Goal: Task Accomplishment & Management: Manage account settings

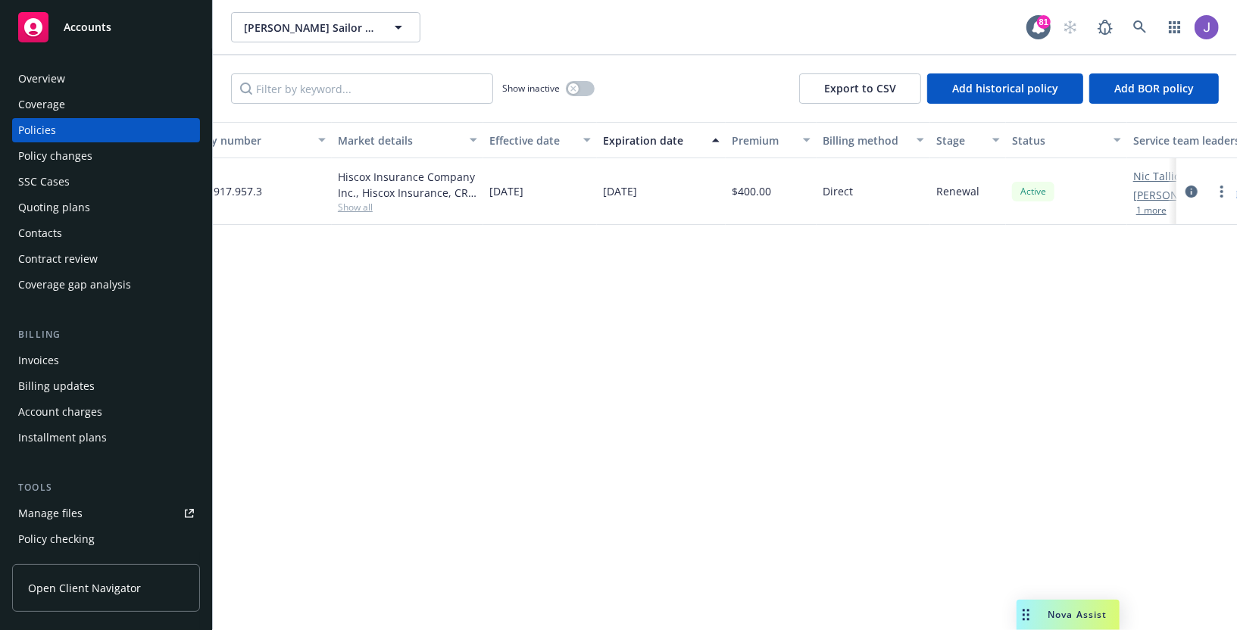
scroll to position [0, 437]
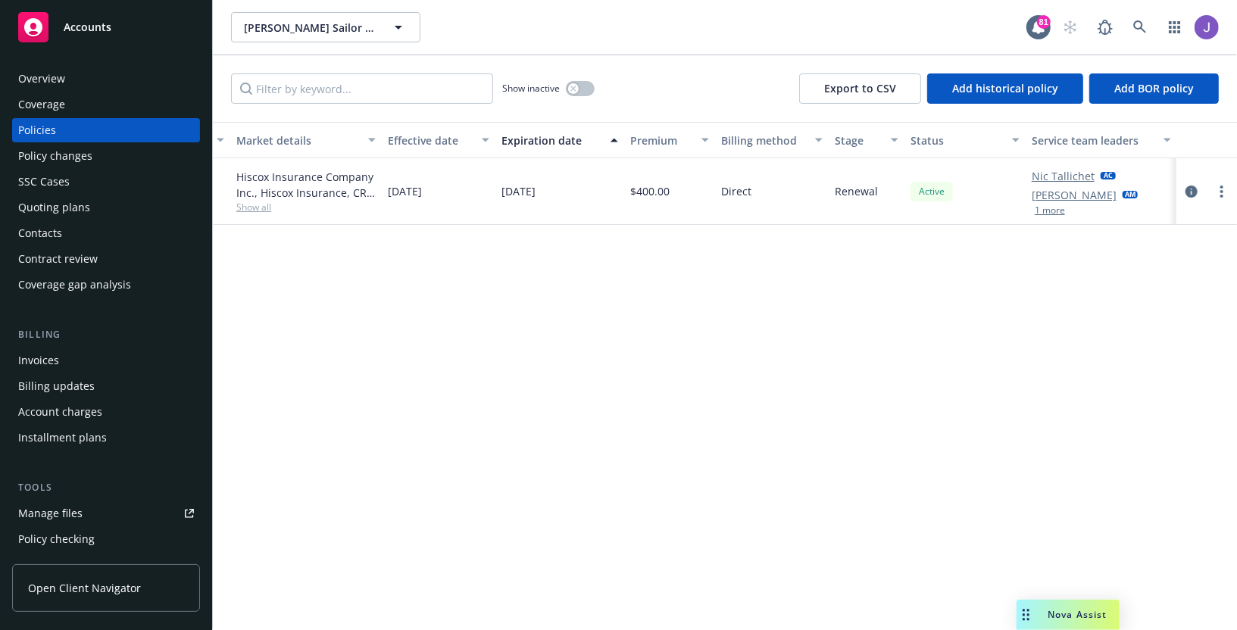
click at [1052, 206] on button "1 more" at bounding box center [1050, 210] width 30 height 9
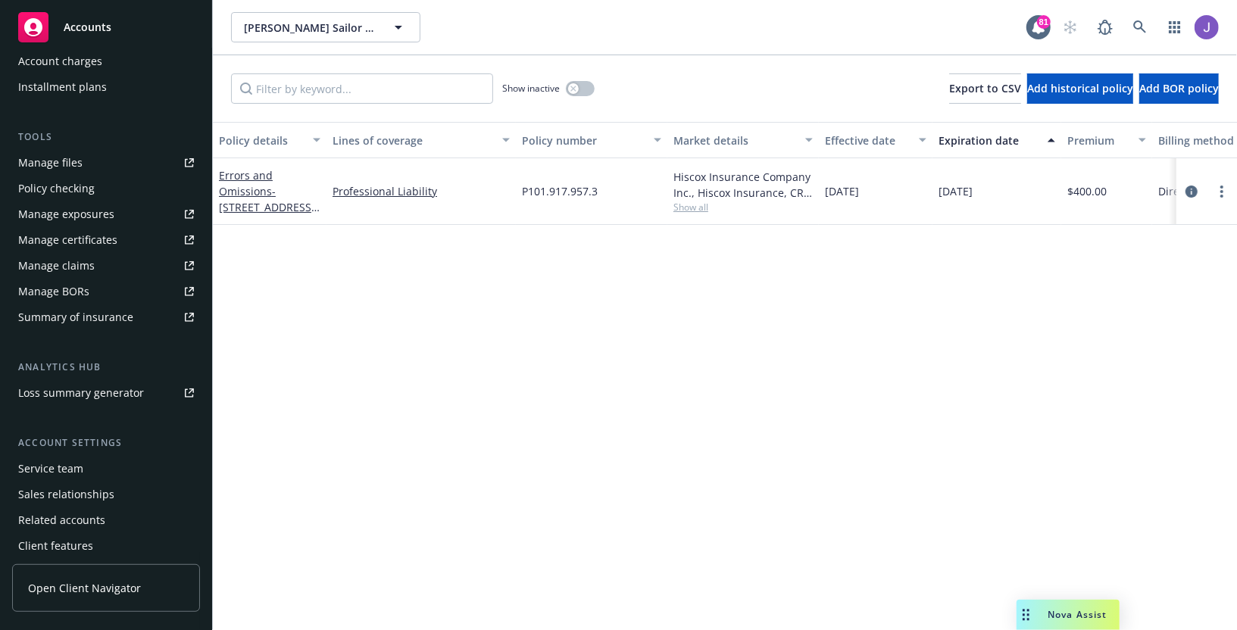
scroll to position [381, 0]
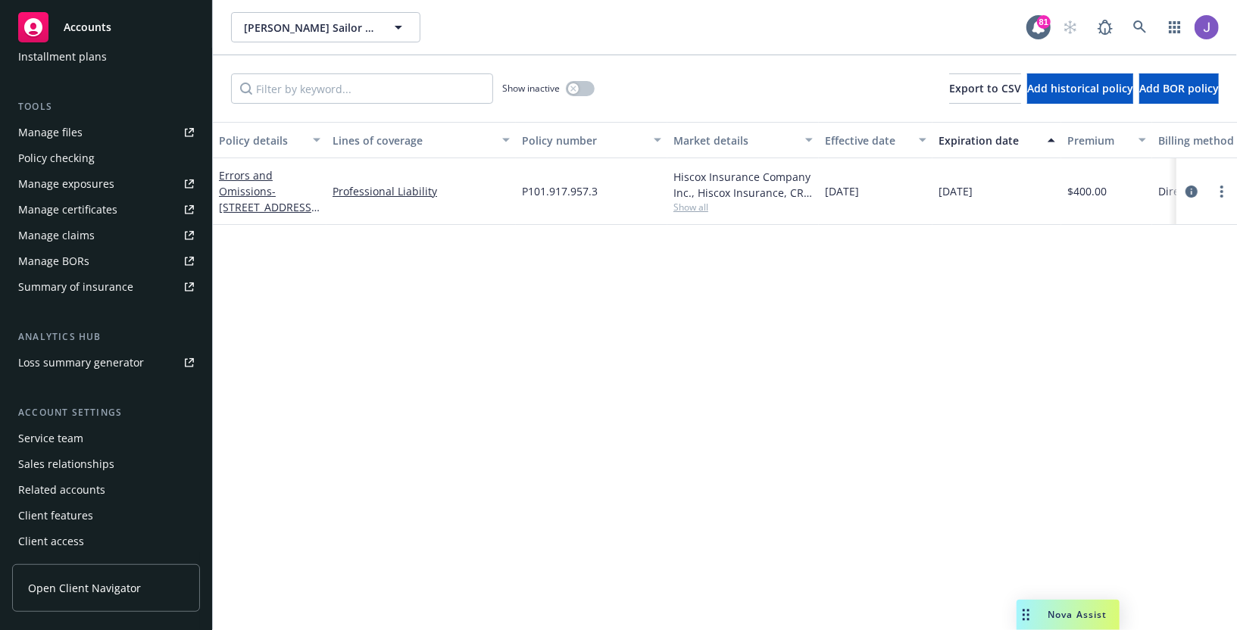
click at [87, 458] on div "Sales relationships" at bounding box center [66, 464] width 96 height 24
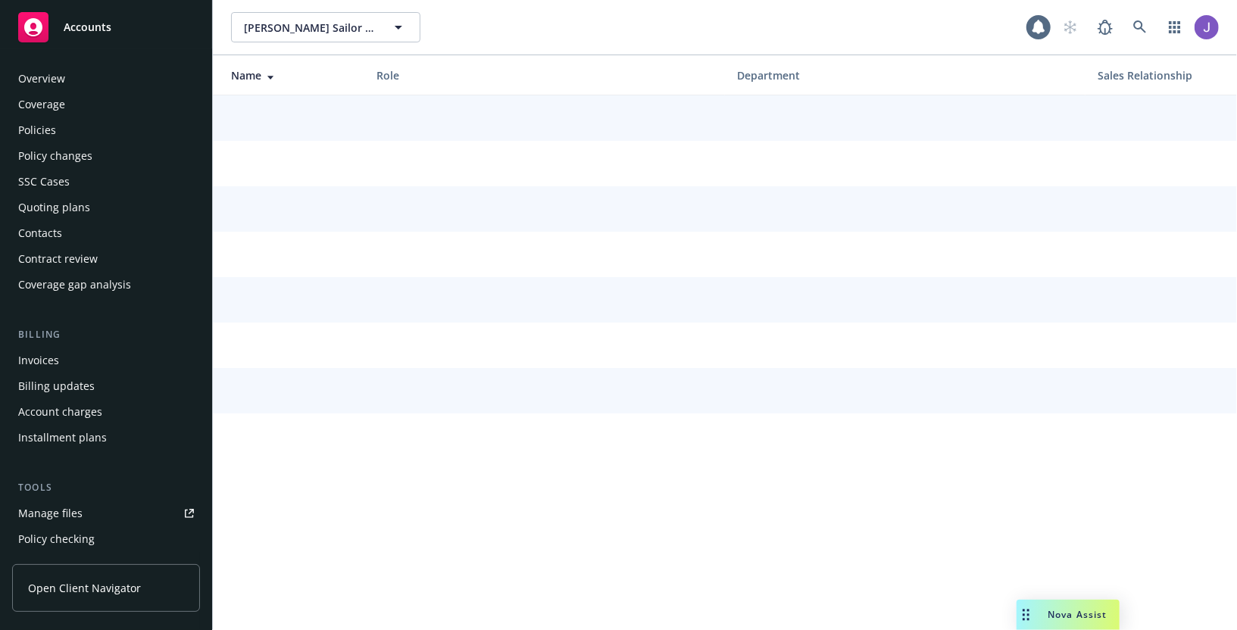
scroll to position [381, 0]
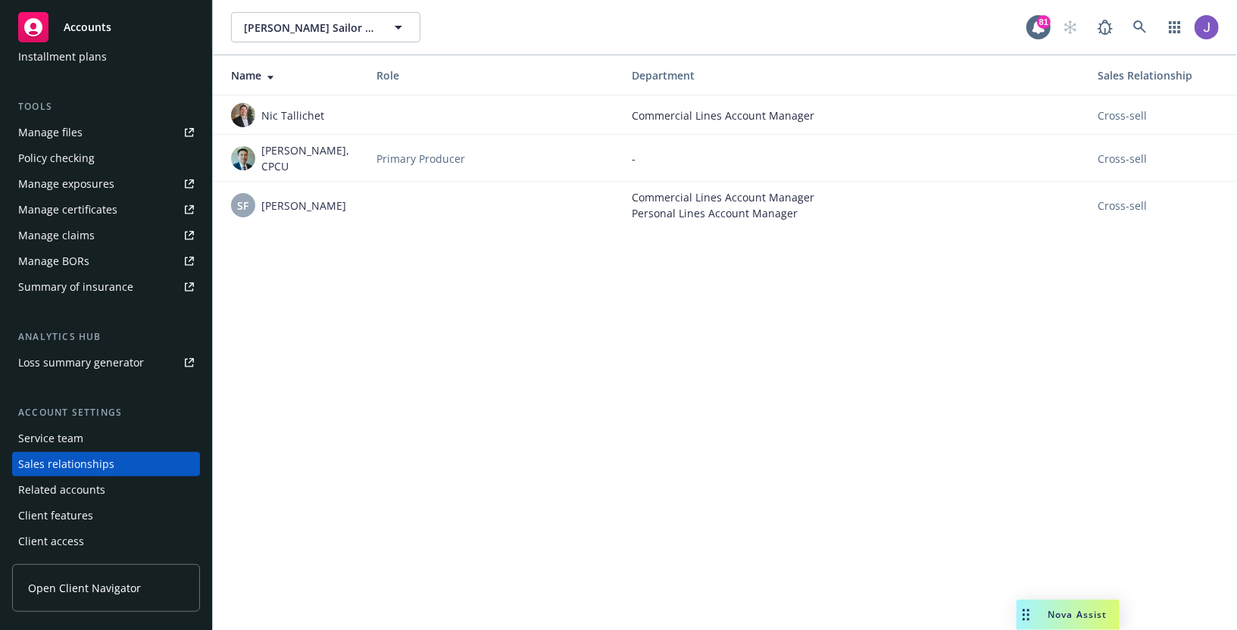
click at [135, 433] on div "Service team" at bounding box center [106, 439] width 176 height 24
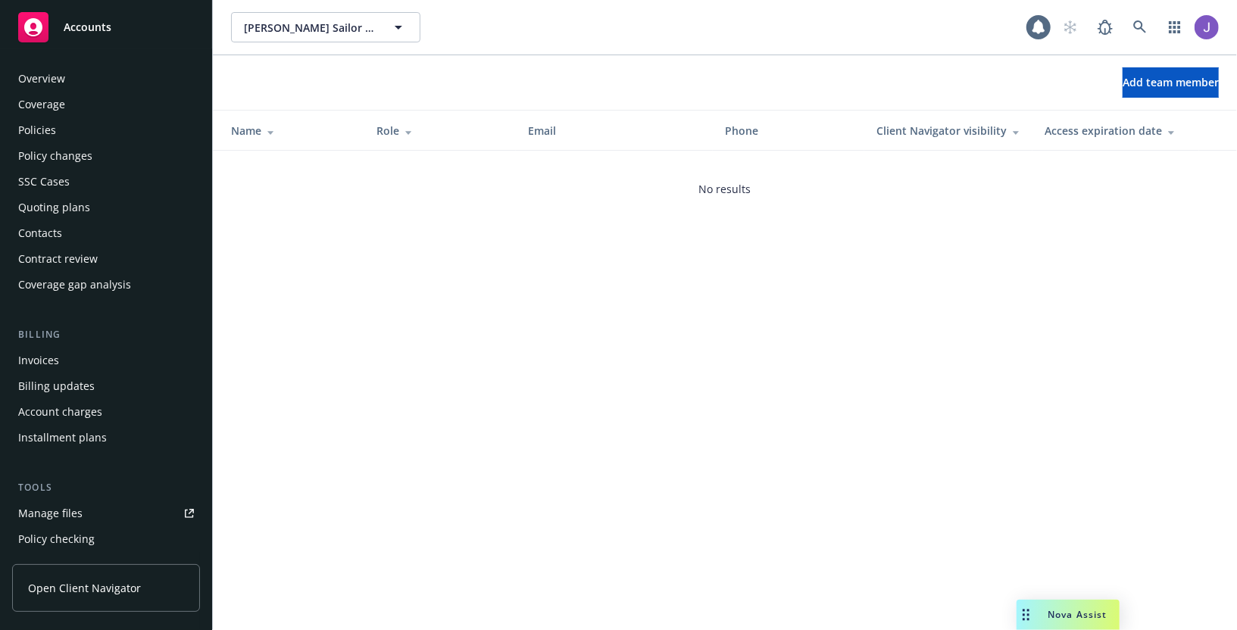
scroll to position [381, 0]
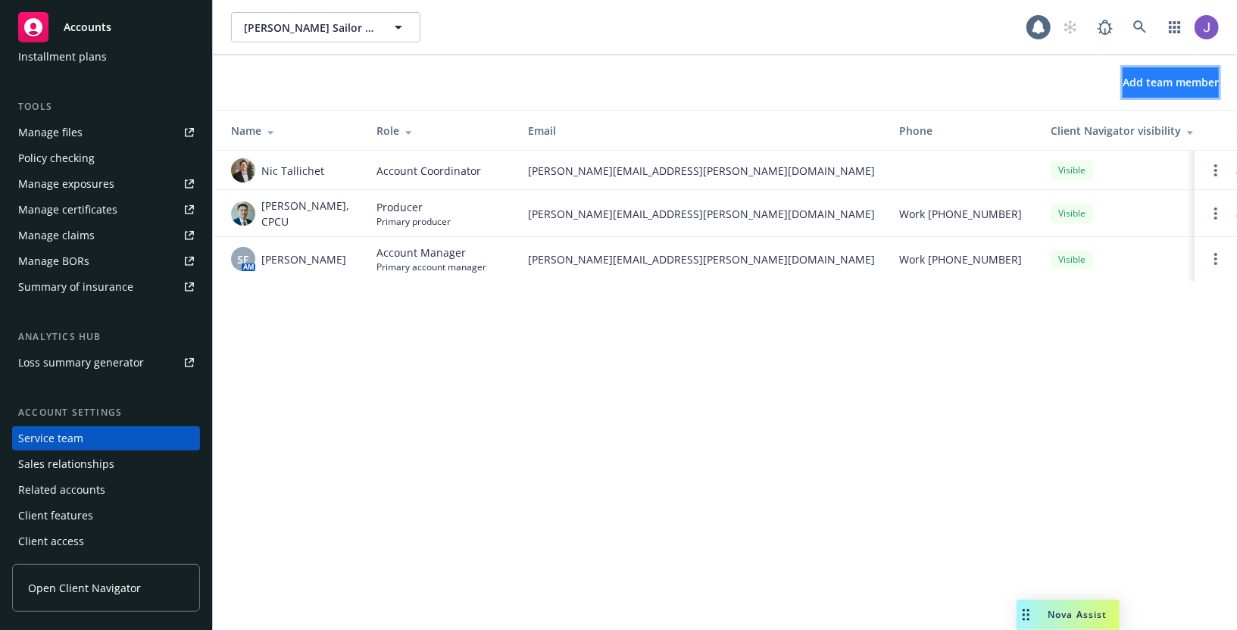
click at [1170, 76] on span "Add team member" at bounding box center [1171, 82] width 96 height 14
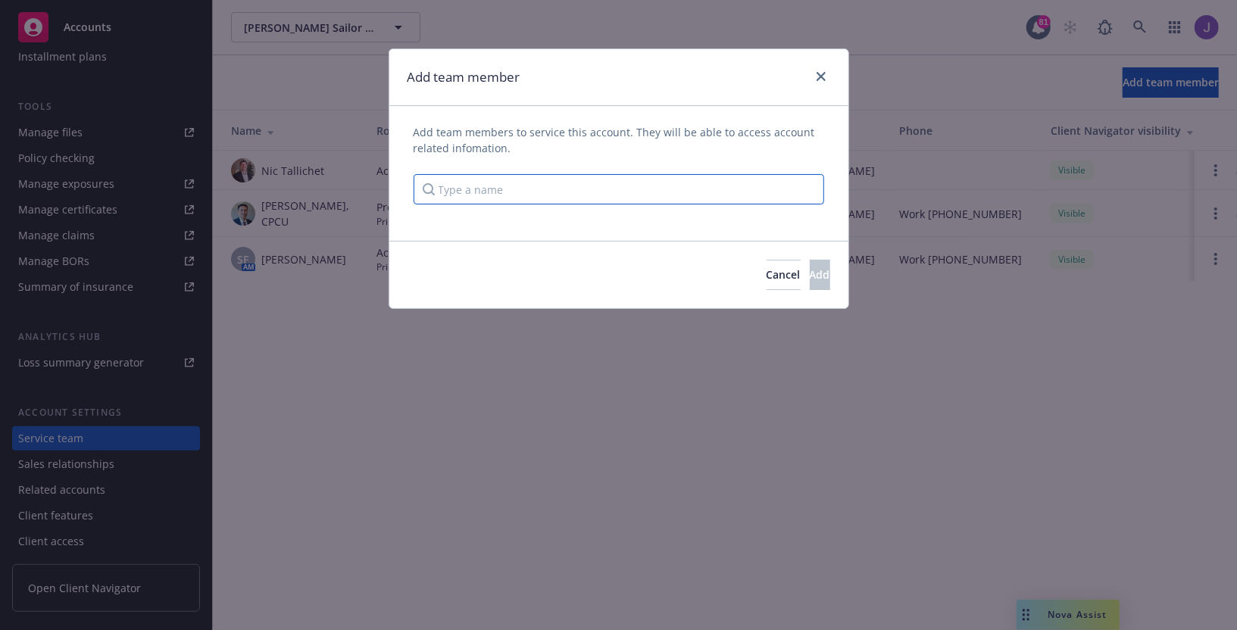
click at [718, 180] on input "Type a name" at bounding box center [619, 189] width 411 height 30
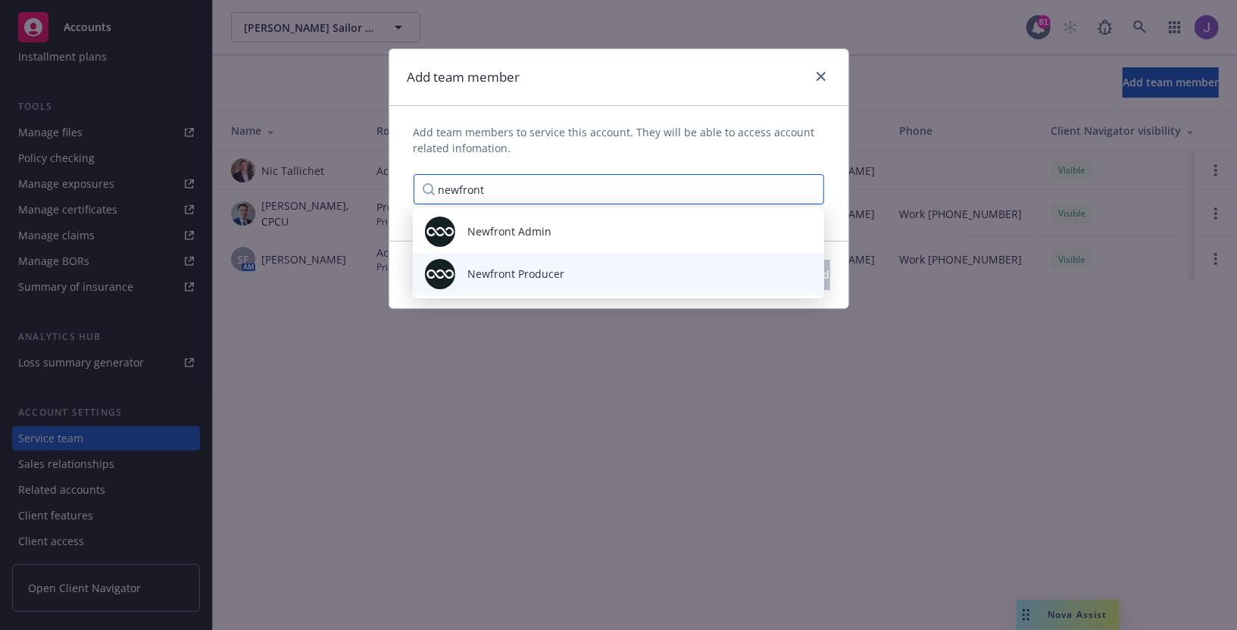
type input "newfront"
click at [617, 263] on div "Newfront Producer" at bounding box center [618, 274] width 387 height 30
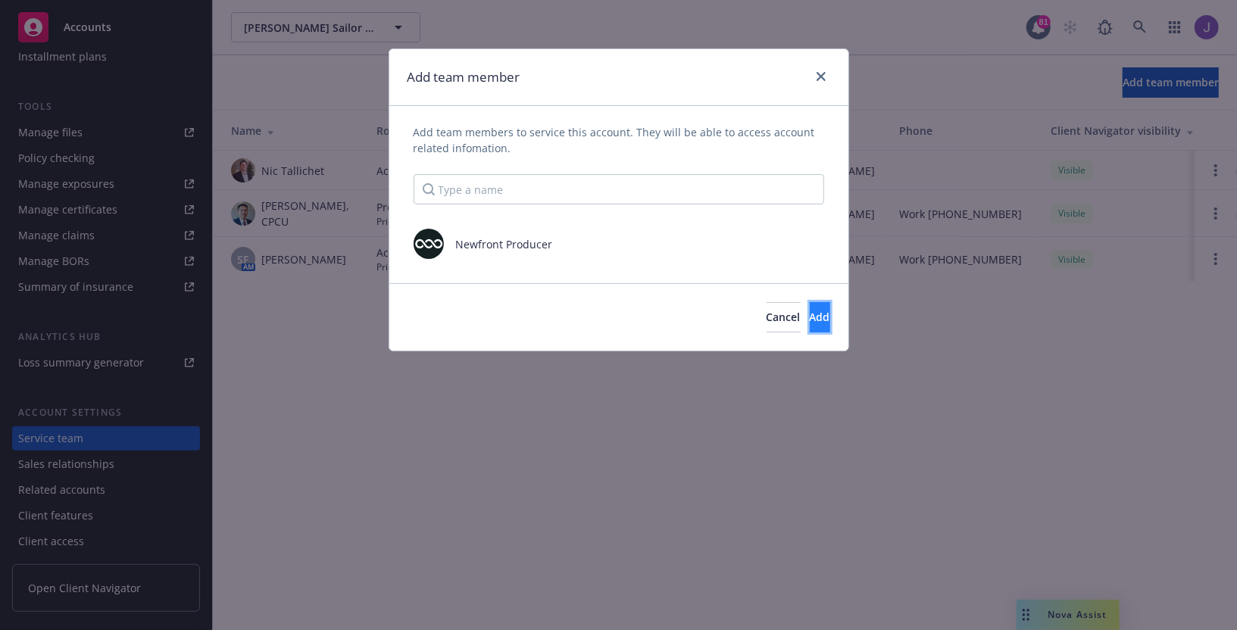
click at [810, 316] on span "Add" at bounding box center [820, 317] width 20 height 14
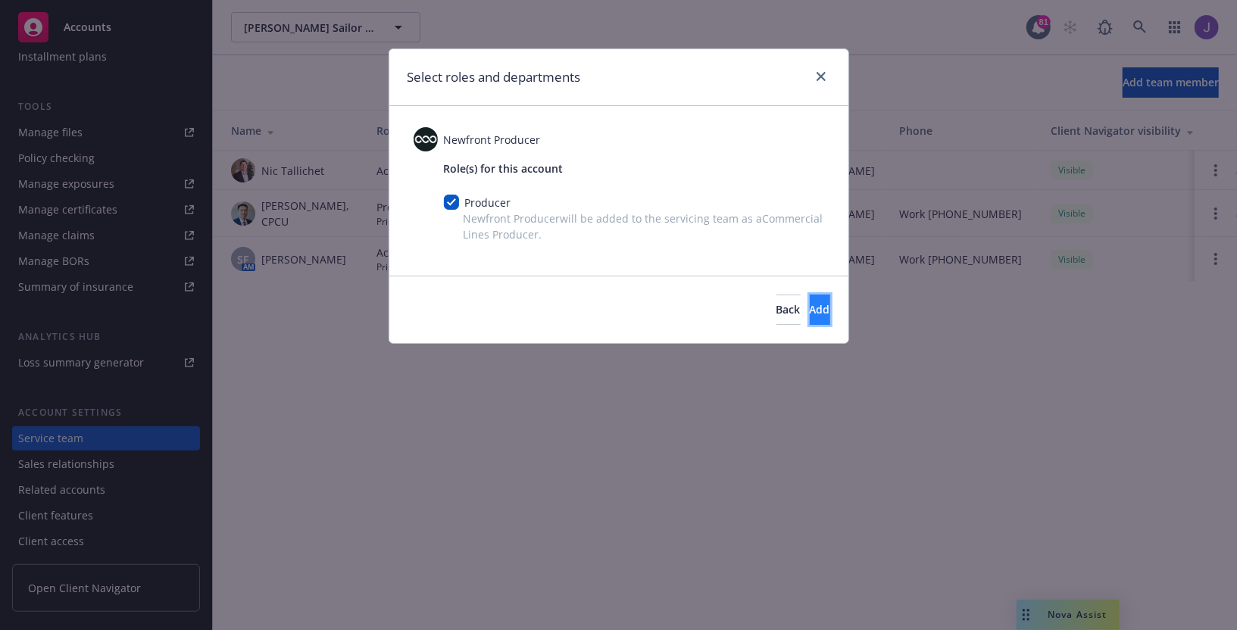
click at [810, 309] on span "Add" at bounding box center [820, 309] width 20 height 14
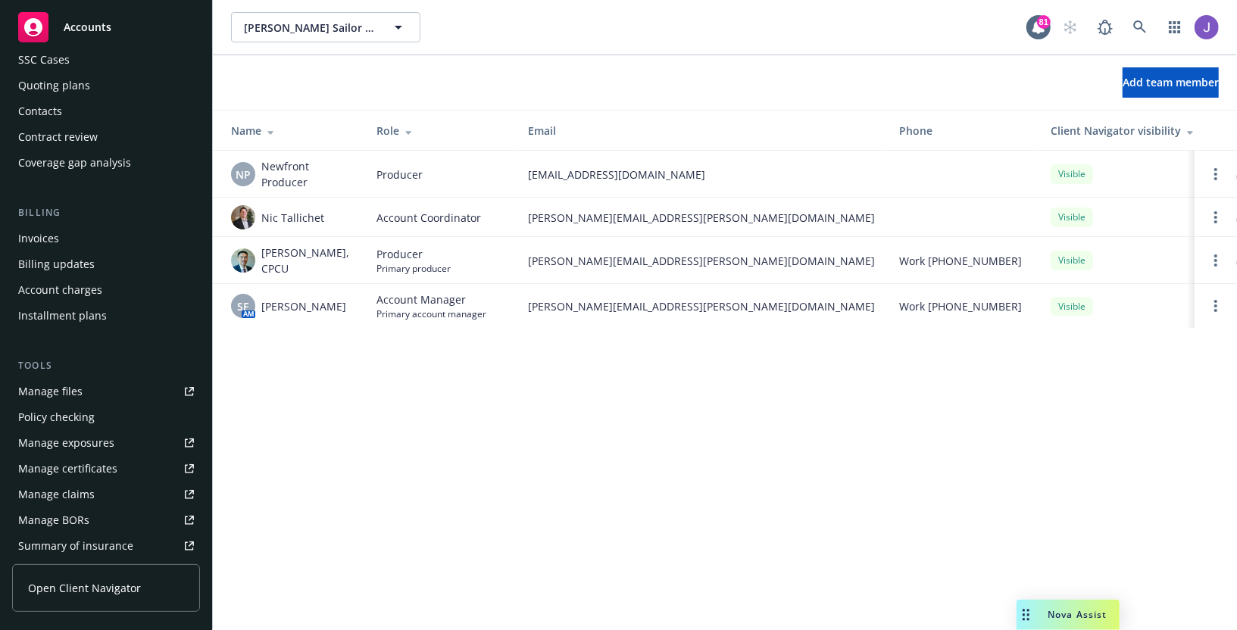
scroll to position [0, 0]
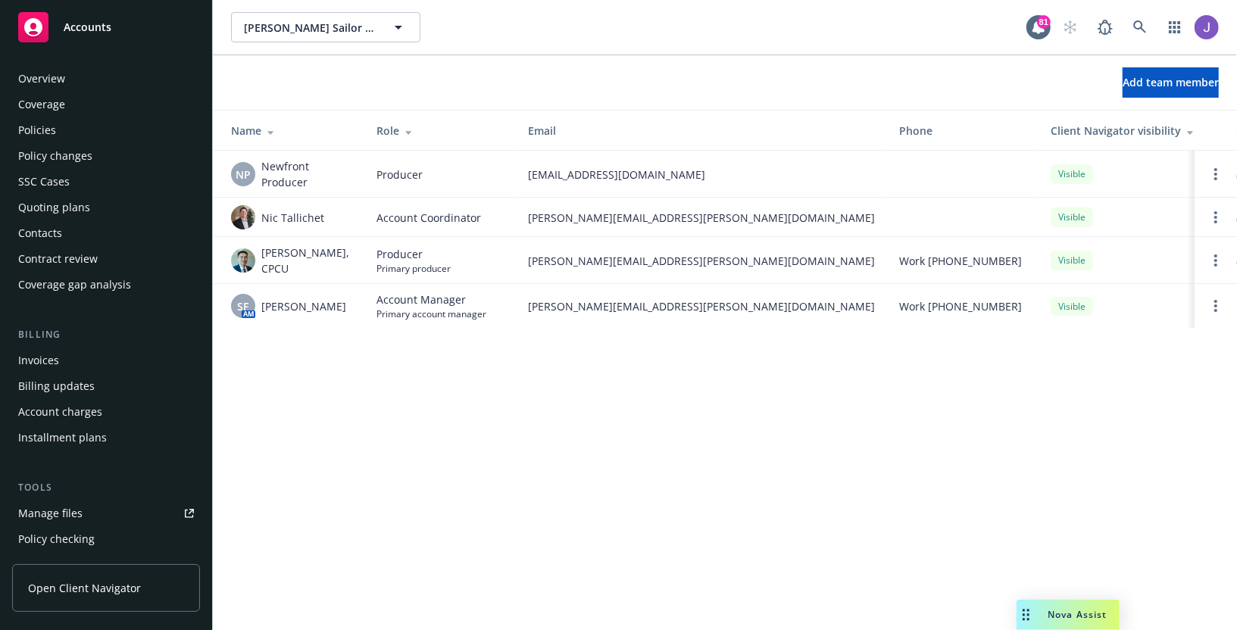
click at [123, 143] on div "Overview Coverage Policies Policy changes SSC Cases Quoting plans Contacts Cont…" at bounding box center [106, 182] width 188 height 230
click at [128, 127] on div "Policies" at bounding box center [106, 130] width 176 height 24
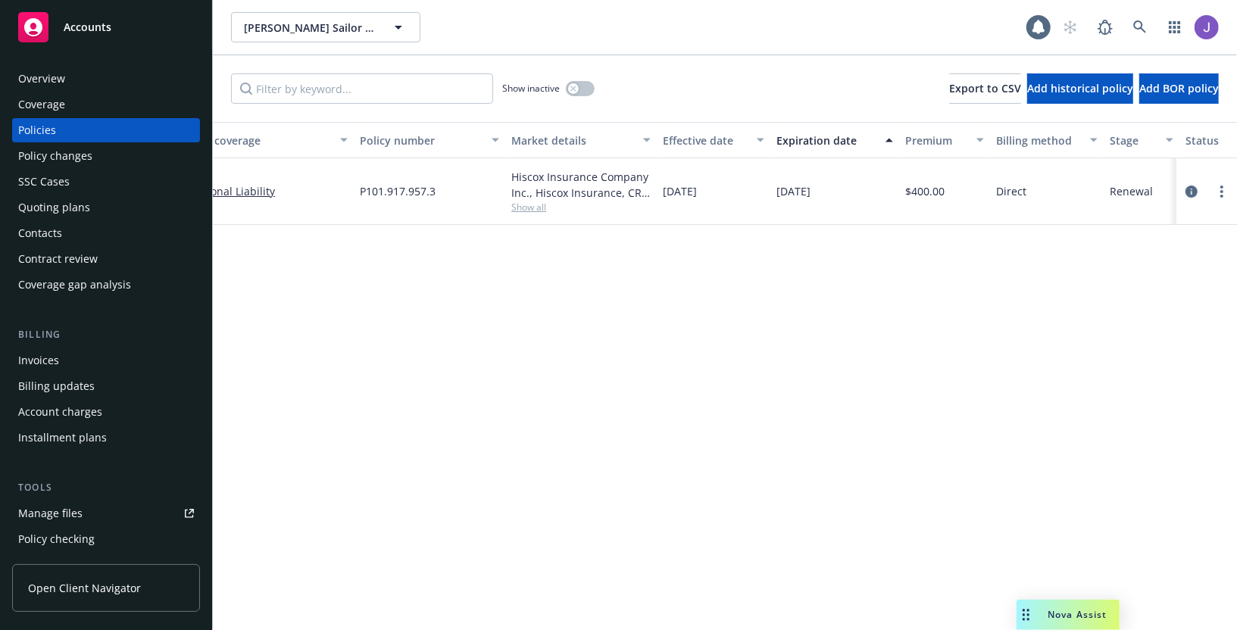
scroll to position [0, 437]
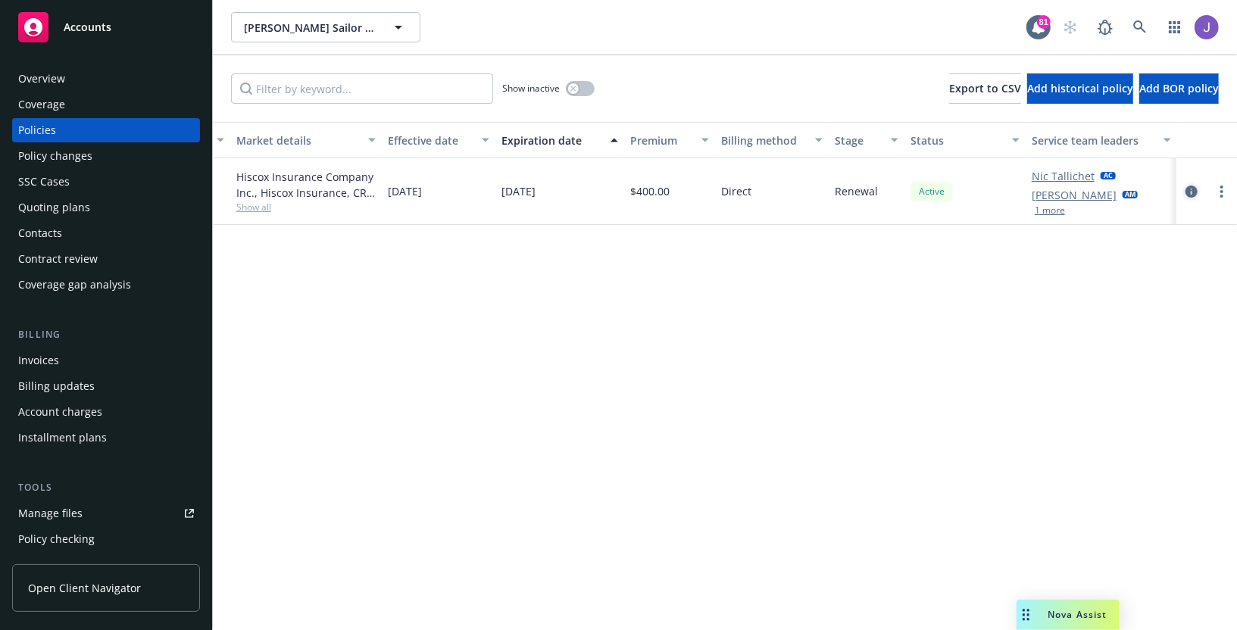
click at [1186, 186] on icon "circleInformation" at bounding box center [1192, 192] width 12 height 12
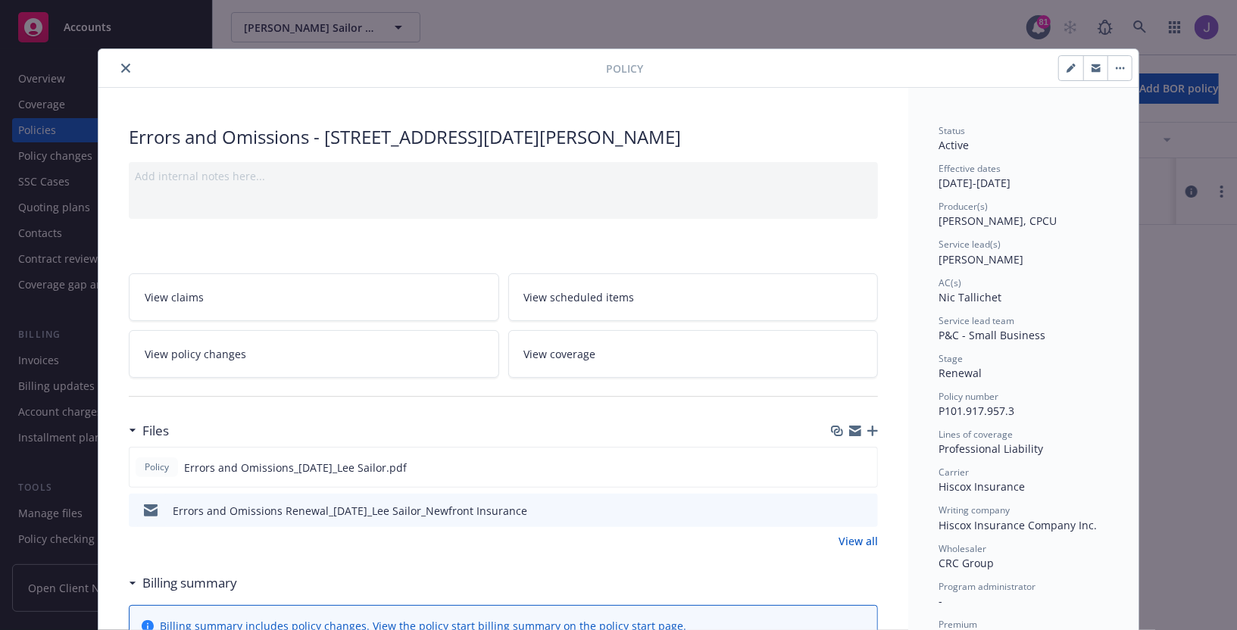
click at [1068, 59] on button "button" at bounding box center [1071, 68] width 24 height 24
select select "RENEWAL"
select select "12"
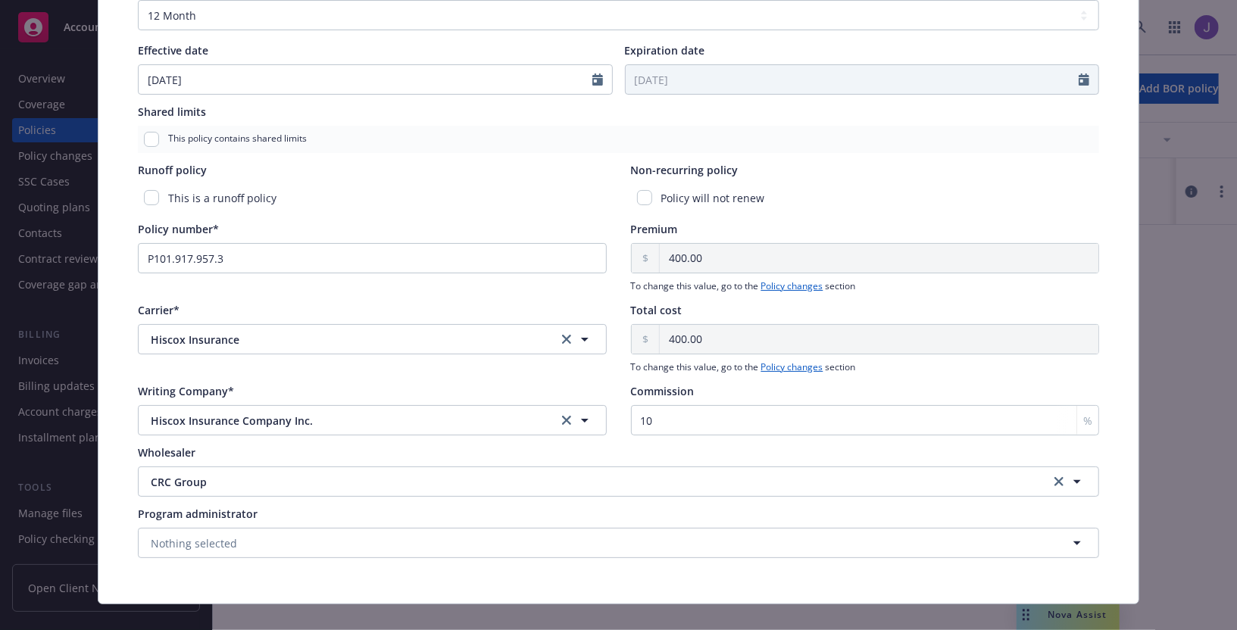
scroll to position [608, 0]
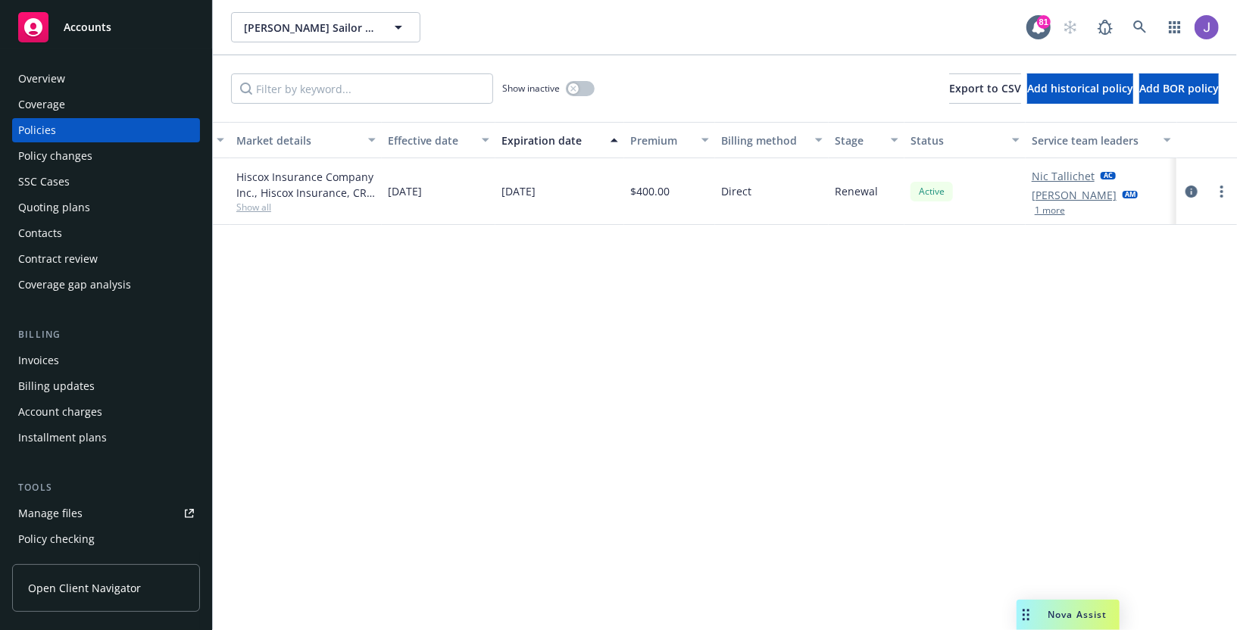
click at [1058, 217] on div "Nic [PERSON_NAME] [PERSON_NAME] AM 1 more" at bounding box center [1102, 191] width 152 height 67
click at [1059, 208] on button "1 more" at bounding box center [1050, 210] width 30 height 9
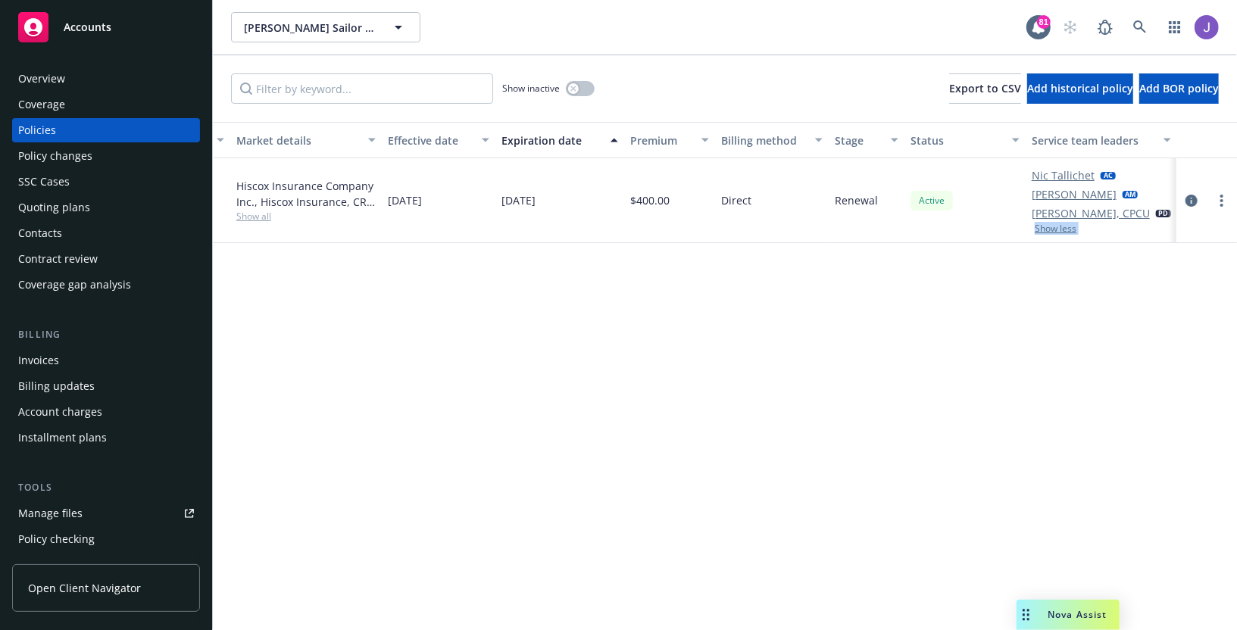
click at [1233, 200] on div at bounding box center [1207, 200] width 61 height 85
click at [1225, 199] on link "more" at bounding box center [1222, 201] width 18 height 18
click at [1194, 198] on icon "circleInformation" at bounding box center [1192, 201] width 12 height 12
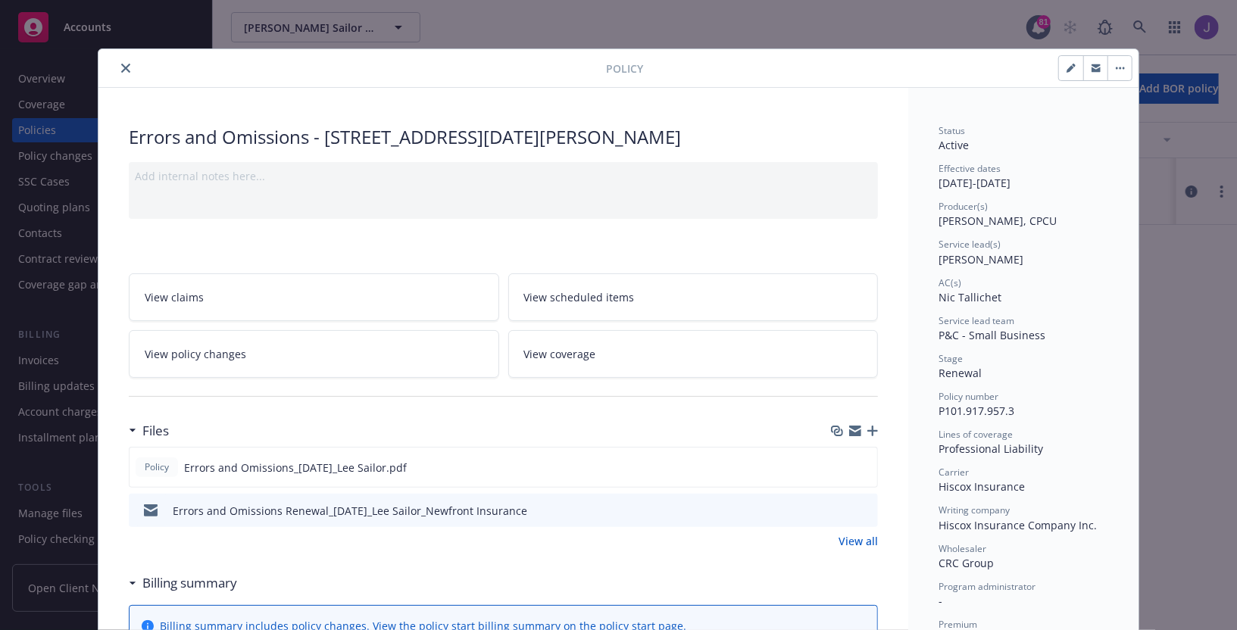
scroll to position [45, 0]
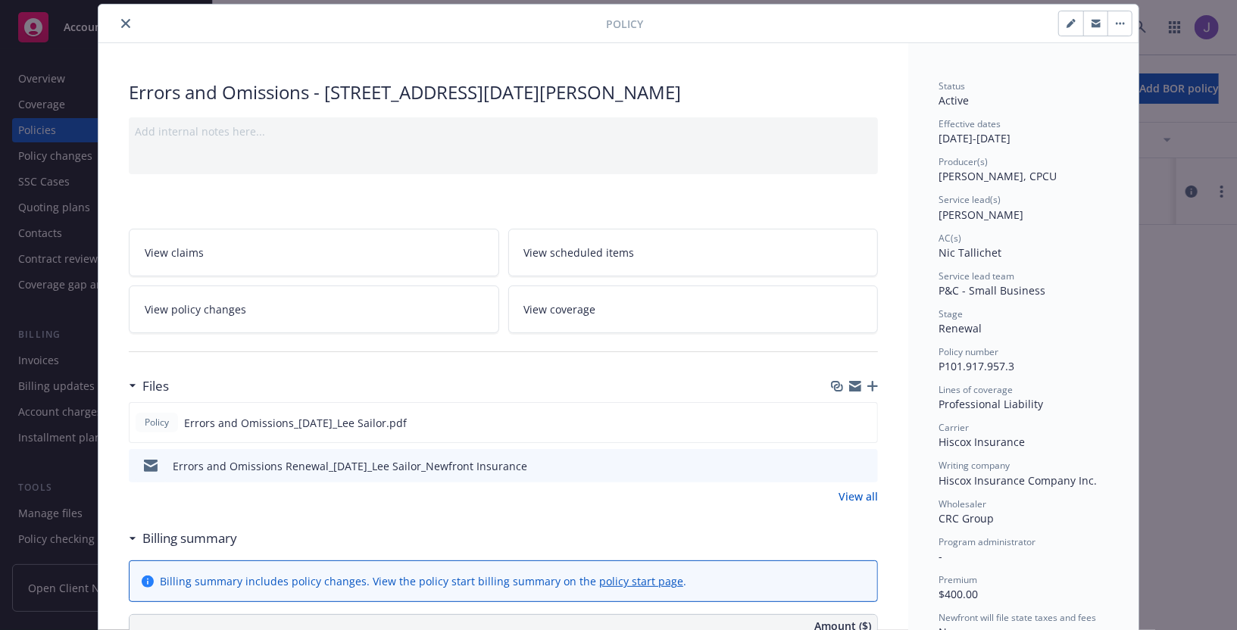
click at [1115, 30] on button "button" at bounding box center [1120, 23] width 24 height 24
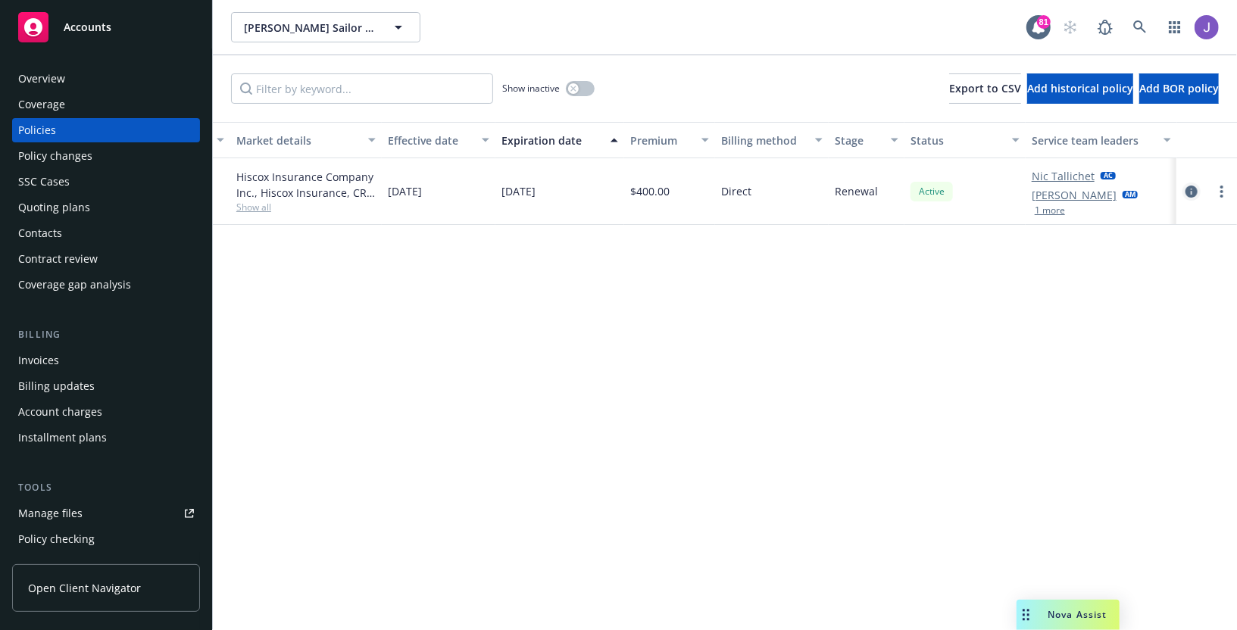
click at [1197, 183] on link "circleInformation" at bounding box center [1192, 192] width 18 height 18
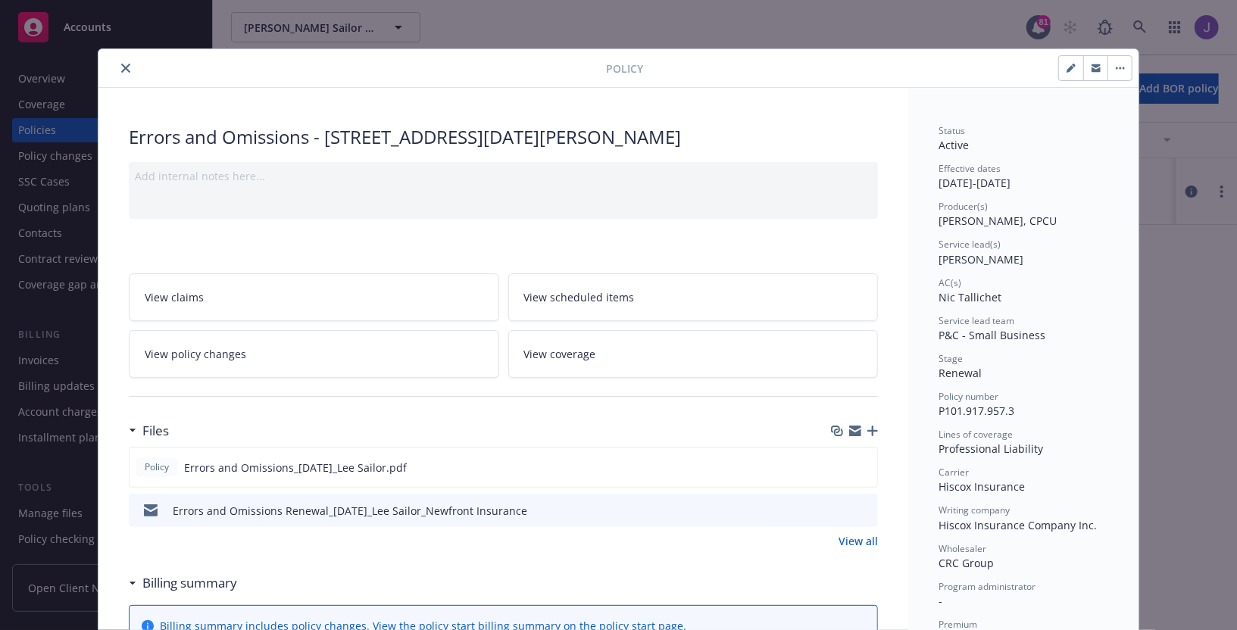
click at [1068, 66] on icon "button" at bounding box center [1071, 68] width 9 height 9
select select "RENEWAL"
select select "12"
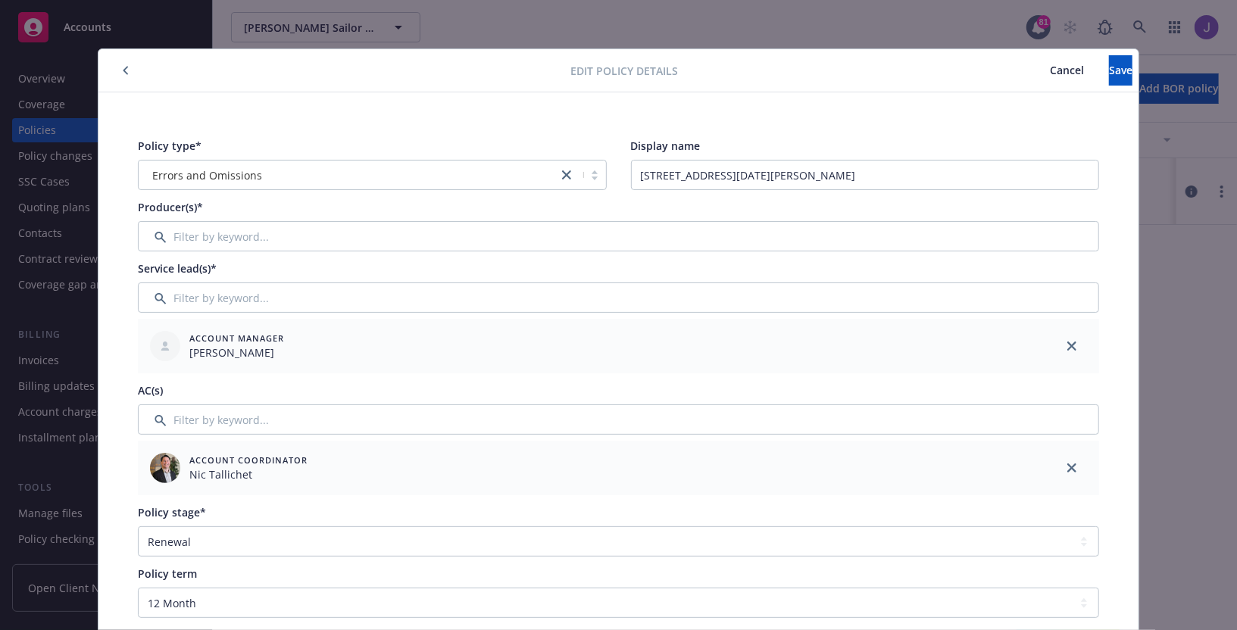
scroll to position [27, 0]
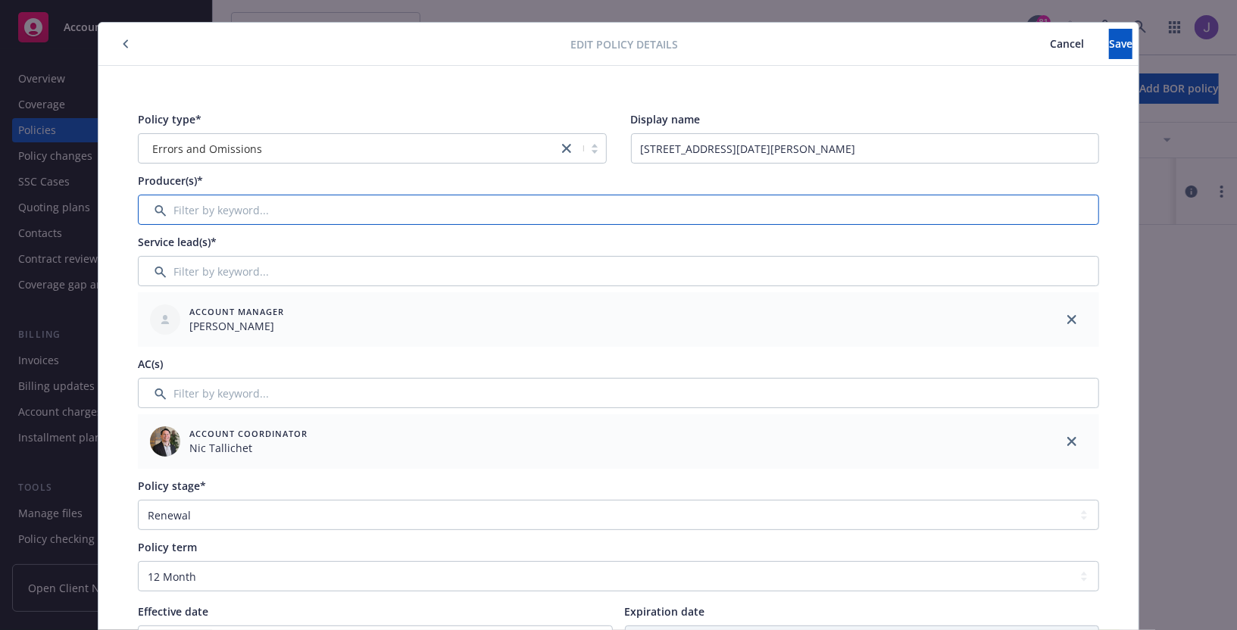
click at [975, 220] on input "Filter by keyword..." at bounding box center [618, 210] width 961 height 30
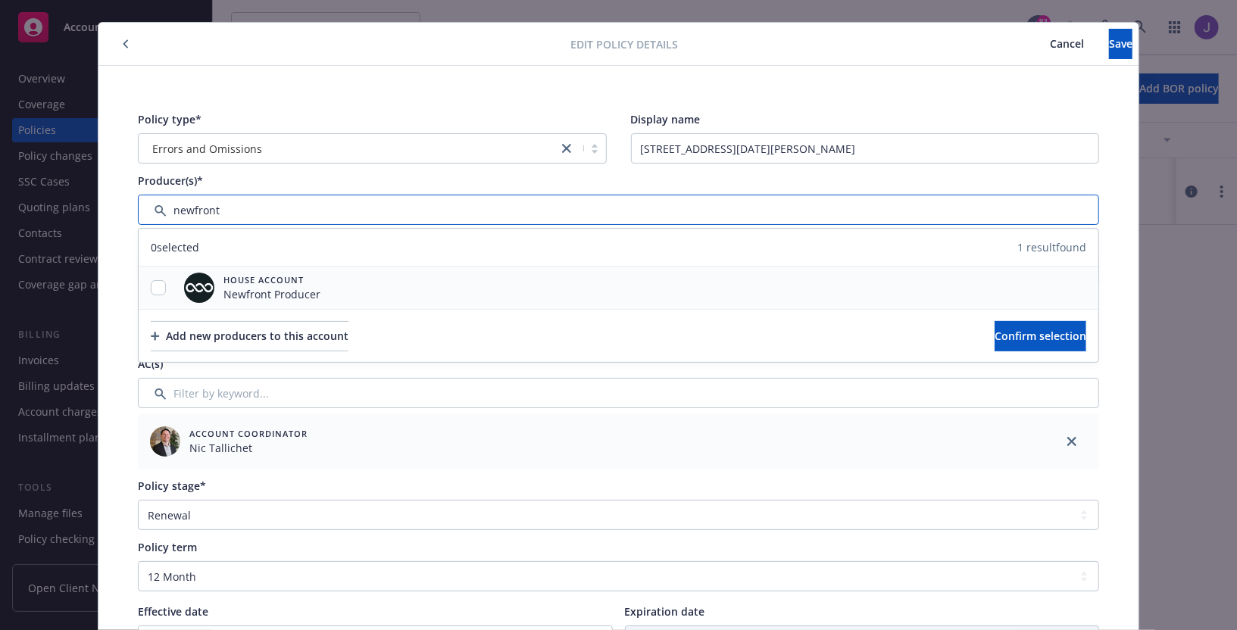
type input "newfront"
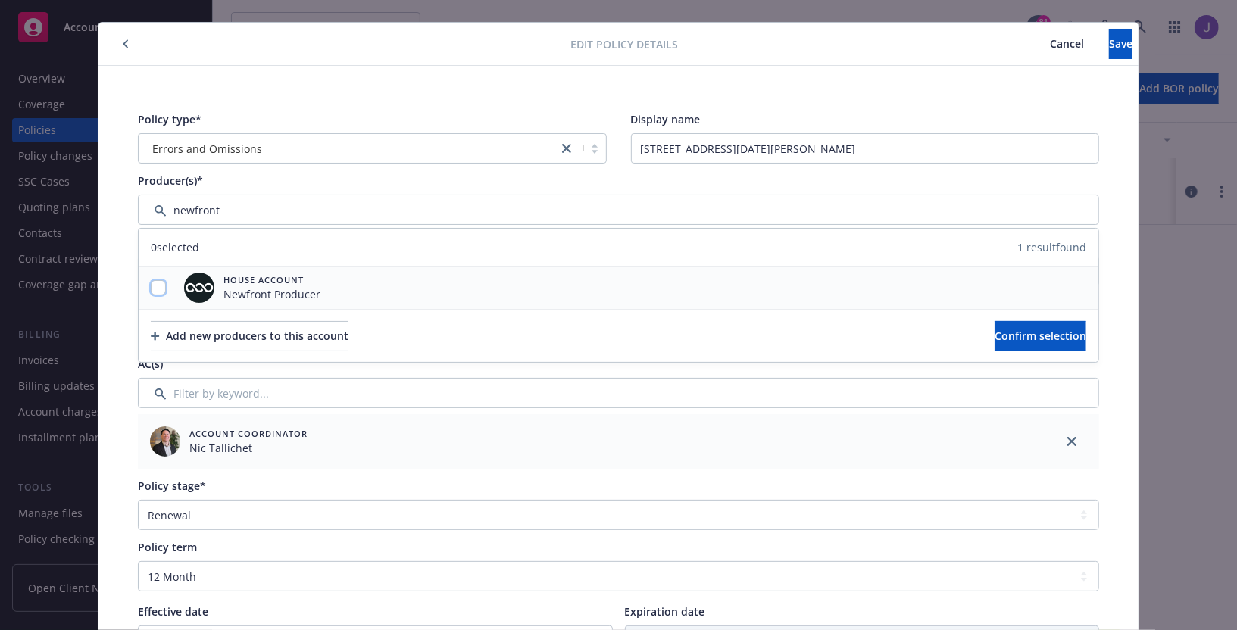
click at [159, 282] on input "checkbox" at bounding box center [158, 287] width 15 height 15
checkbox input "true"
click at [995, 333] on button "Confirm selection" at bounding box center [1041, 336] width 92 height 30
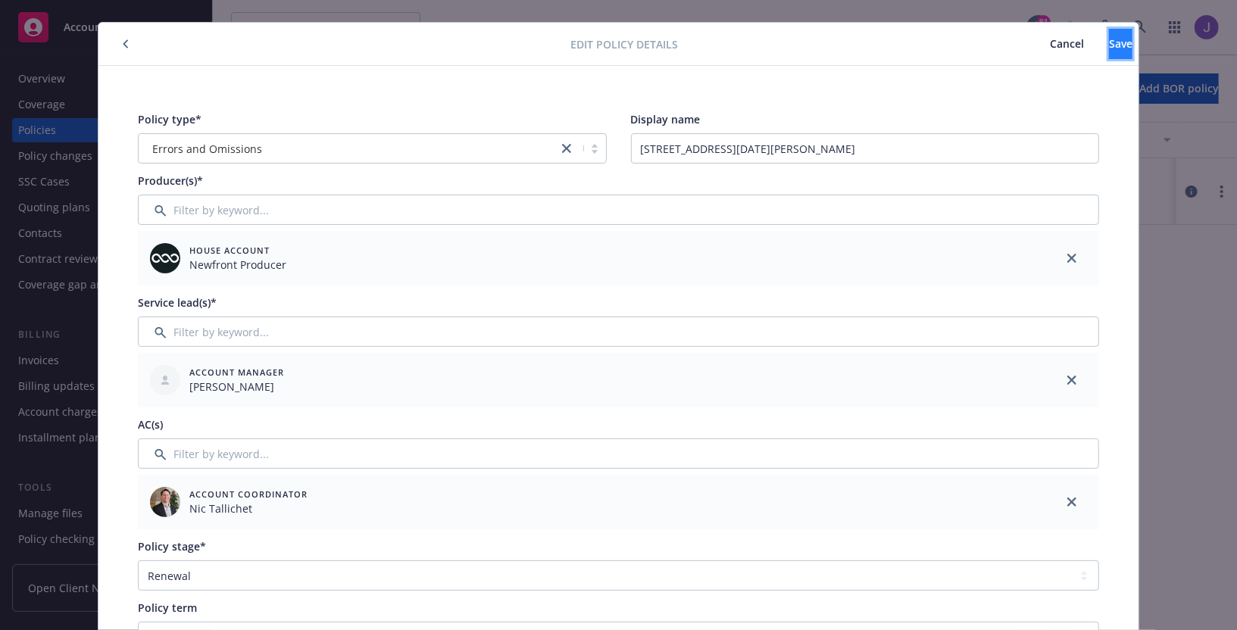
click at [1109, 31] on button "Save" at bounding box center [1120, 44] width 23 height 30
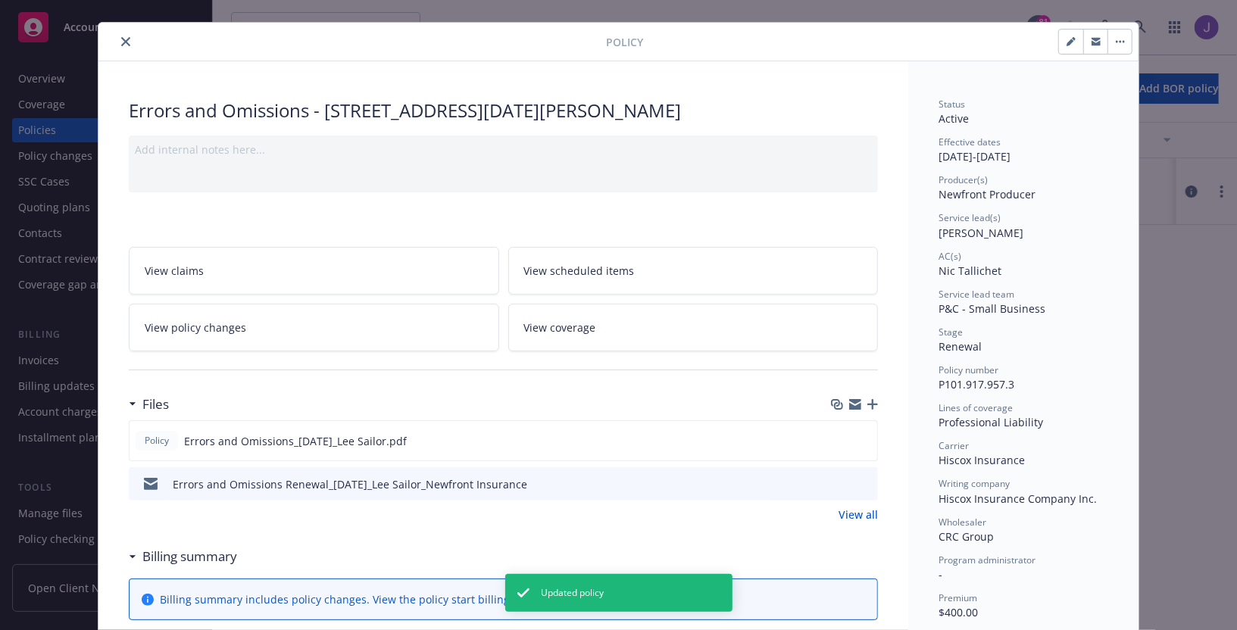
click at [1145, 361] on div "Policy Errors and Omissions - [STREET_ADDRESS][DATE][PERSON_NAME] Add internal …" at bounding box center [618, 315] width 1237 height 630
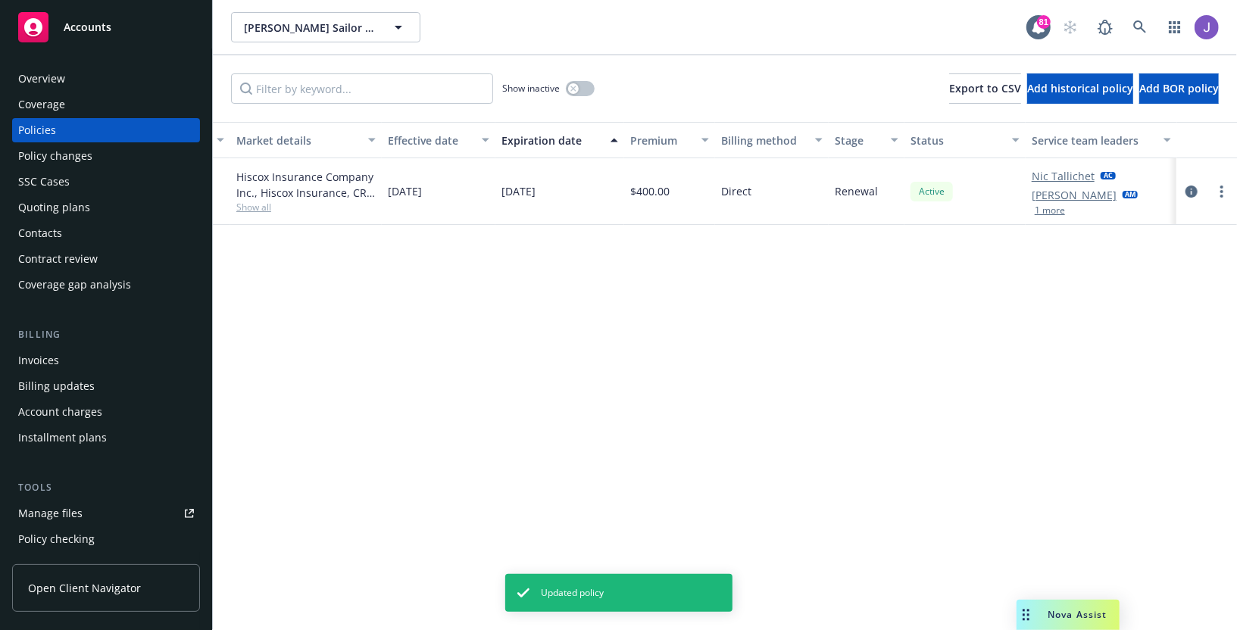
click at [1055, 213] on button "1 more" at bounding box center [1050, 210] width 30 height 9
